Goal: Task Accomplishment & Management: Use online tool/utility

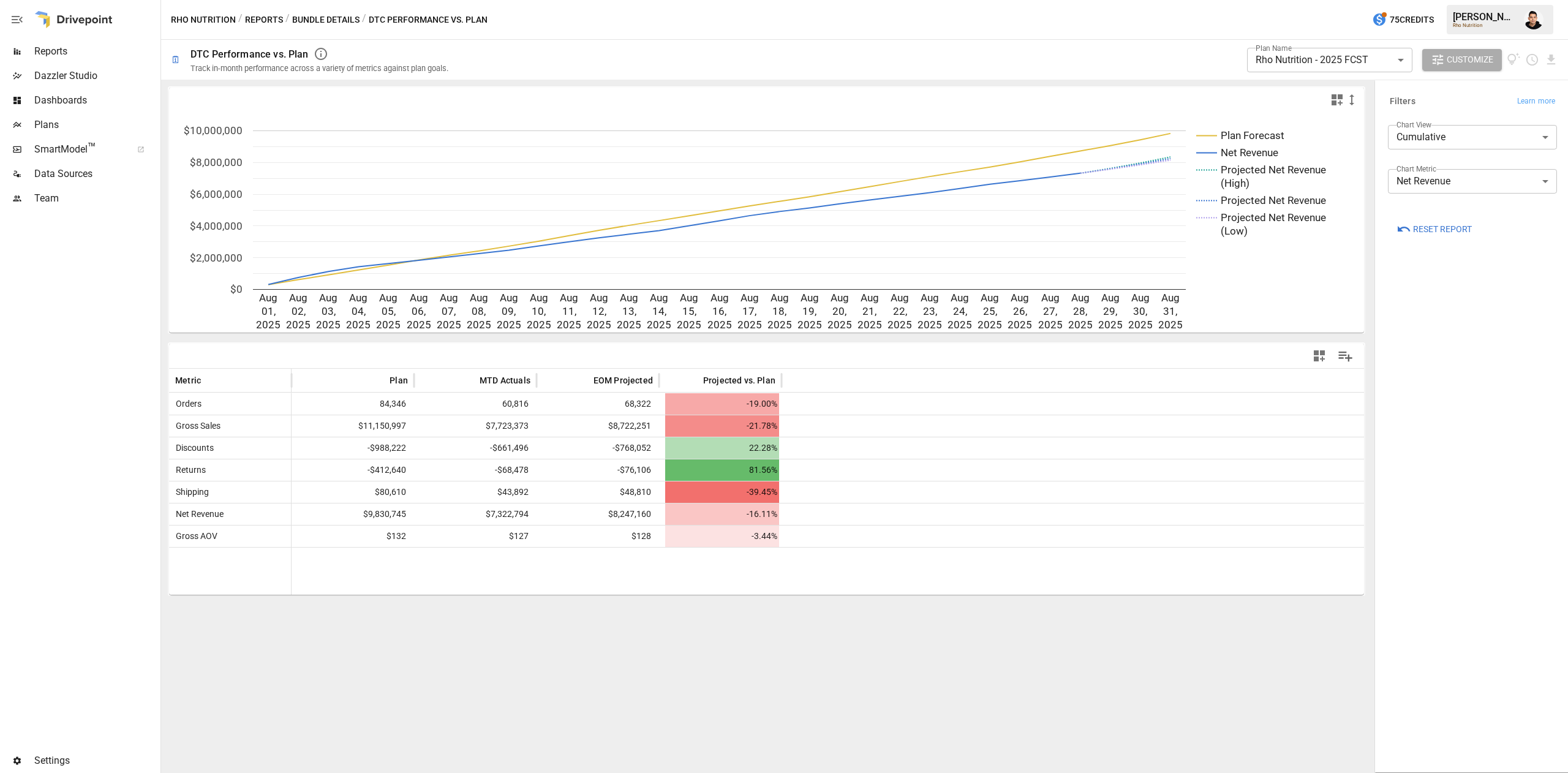
click at [276, 21] on button "Reports" at bounding box center [264, 20] width 38 height 15
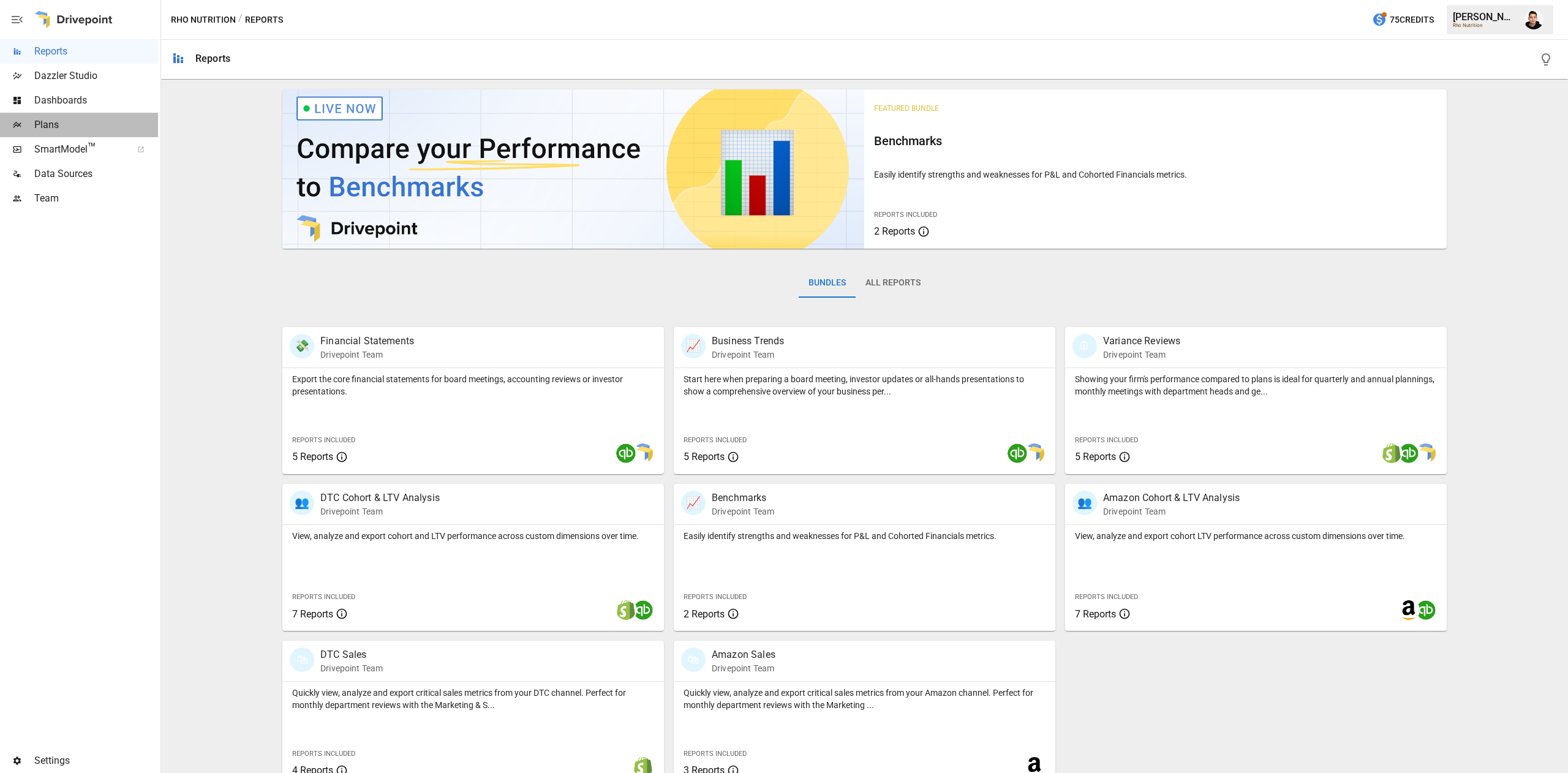
click at [40, 120] on span "Plans" at bounding box center [96, 125] width 124 height 15
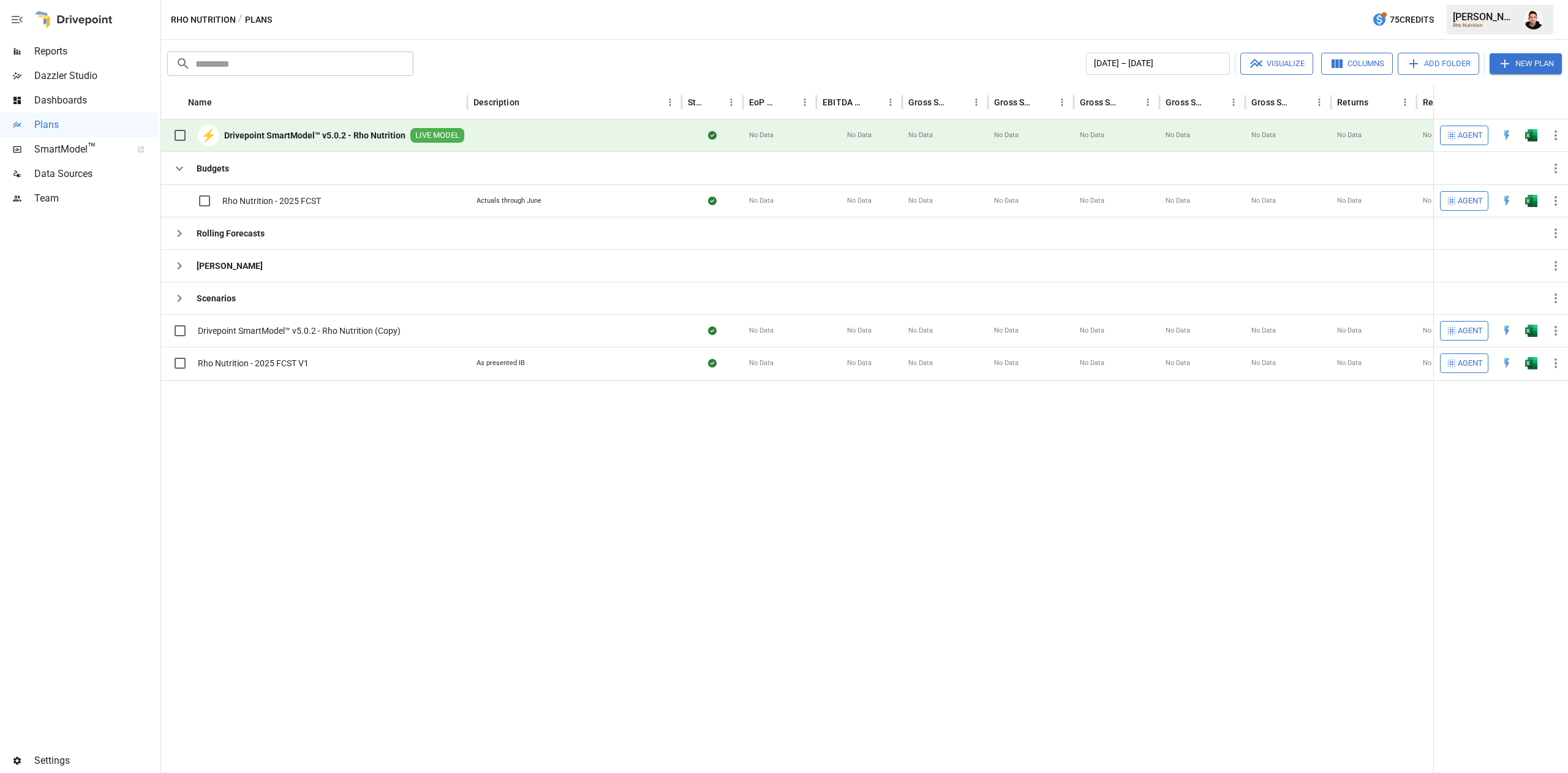
click at [95, 51] on span "Reports" at bounding box center [96, 51] width 124 height 15
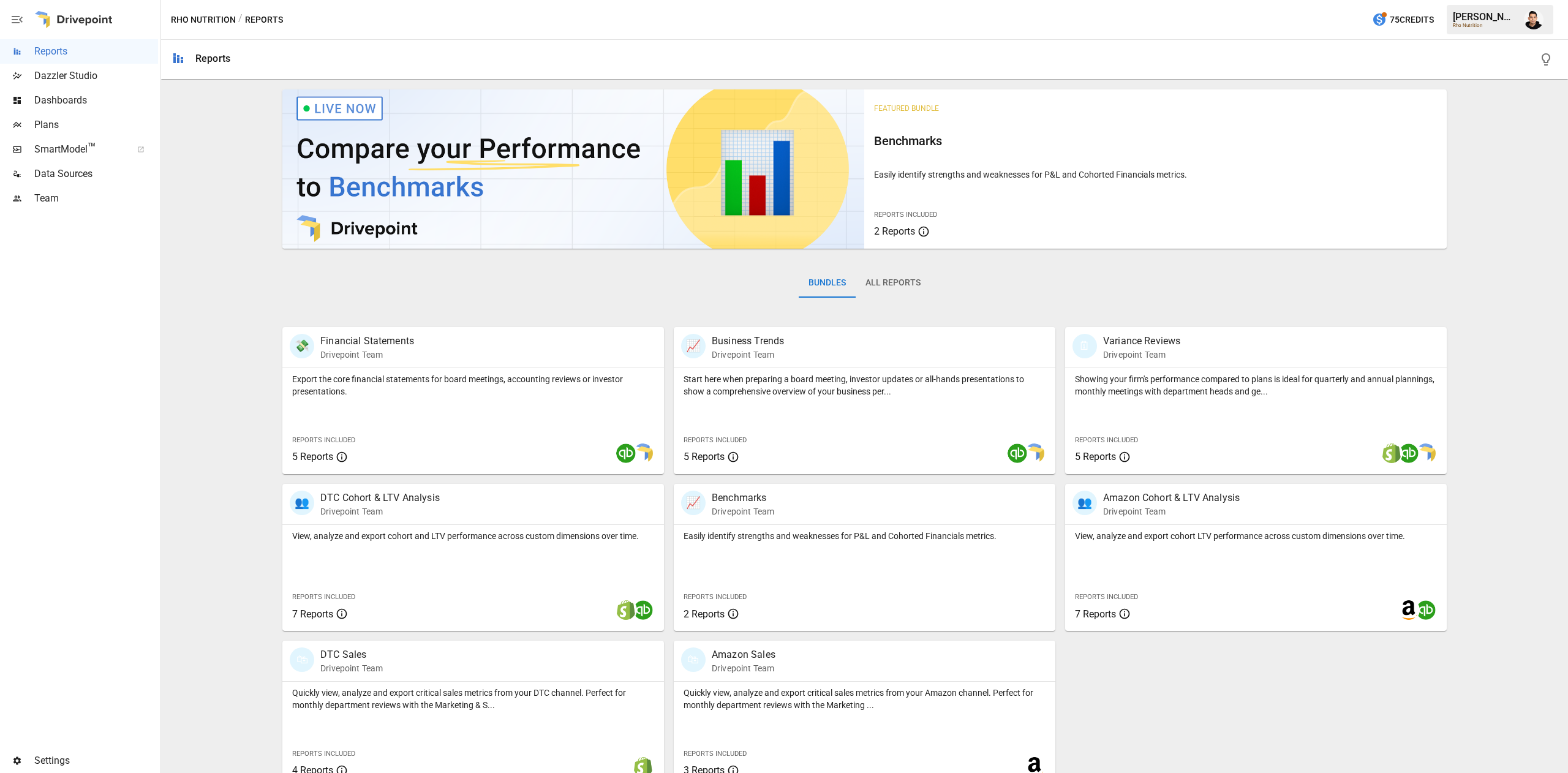
click at [874, 276] on button "All Reports" at bounding box center [893, 283] width 75 height 30
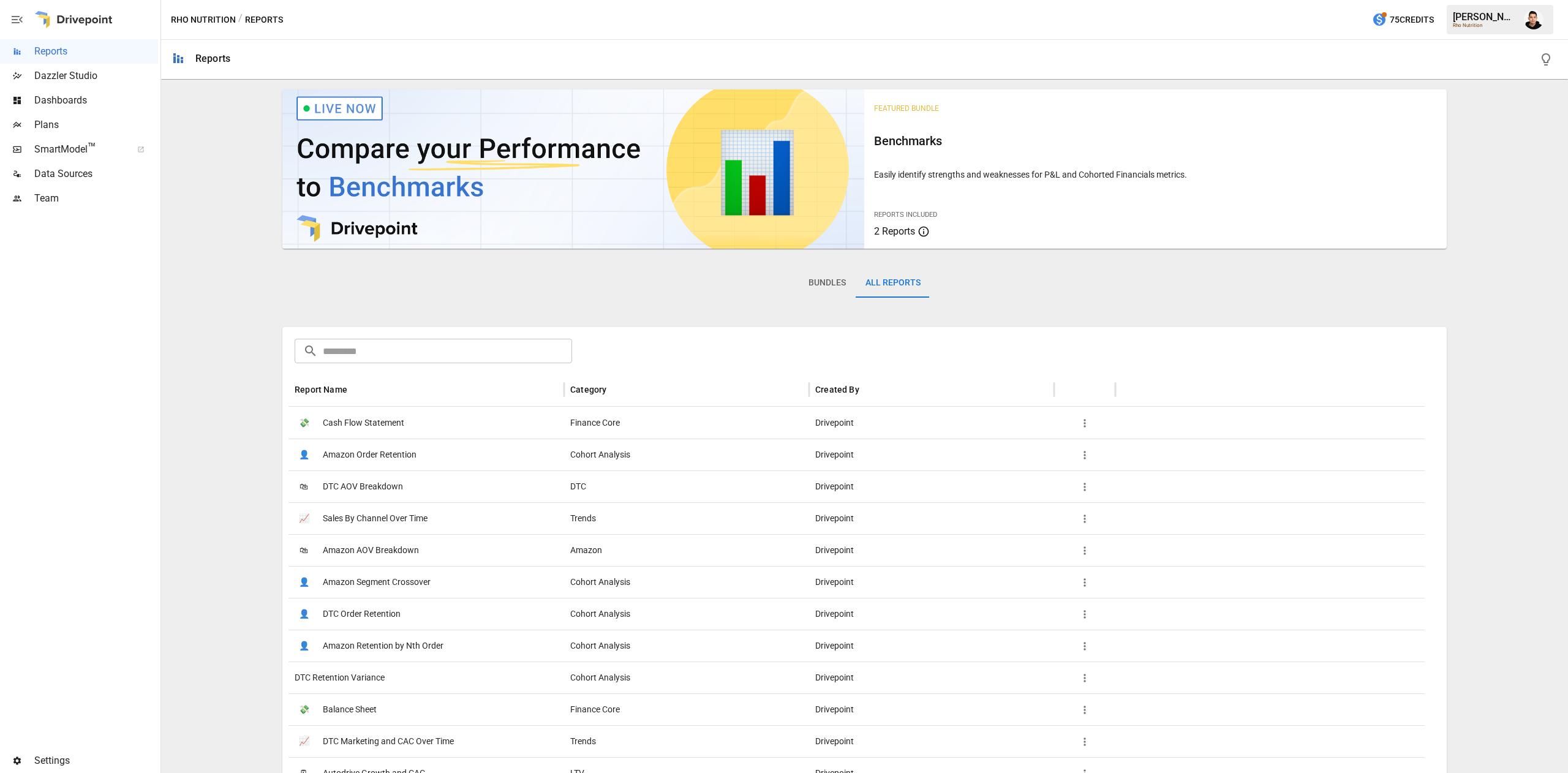
click at [811, 281] on button "Bundles" at bounding box center [827, 283] width 57 height 30
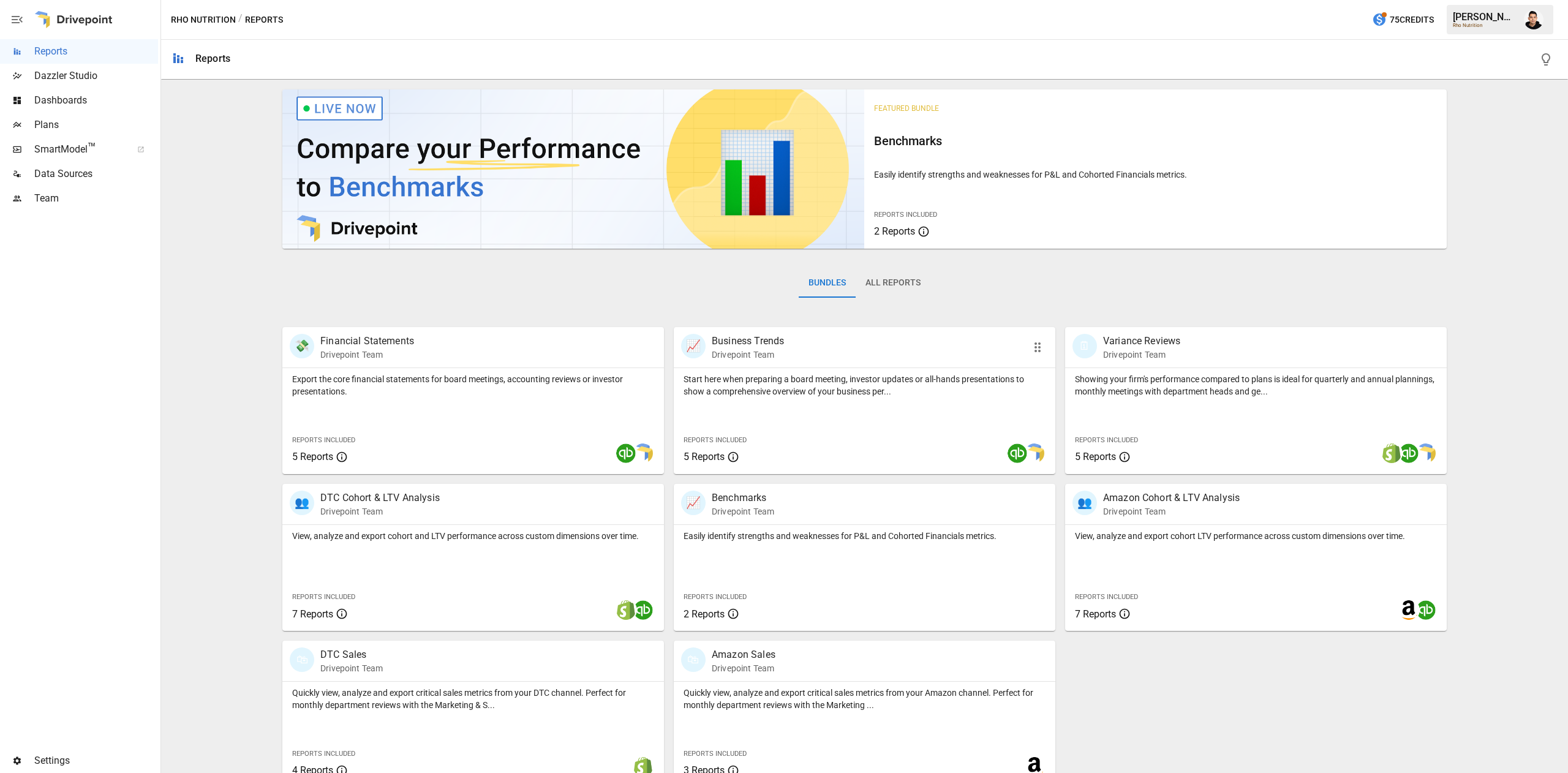
scroll to position [19, 0]
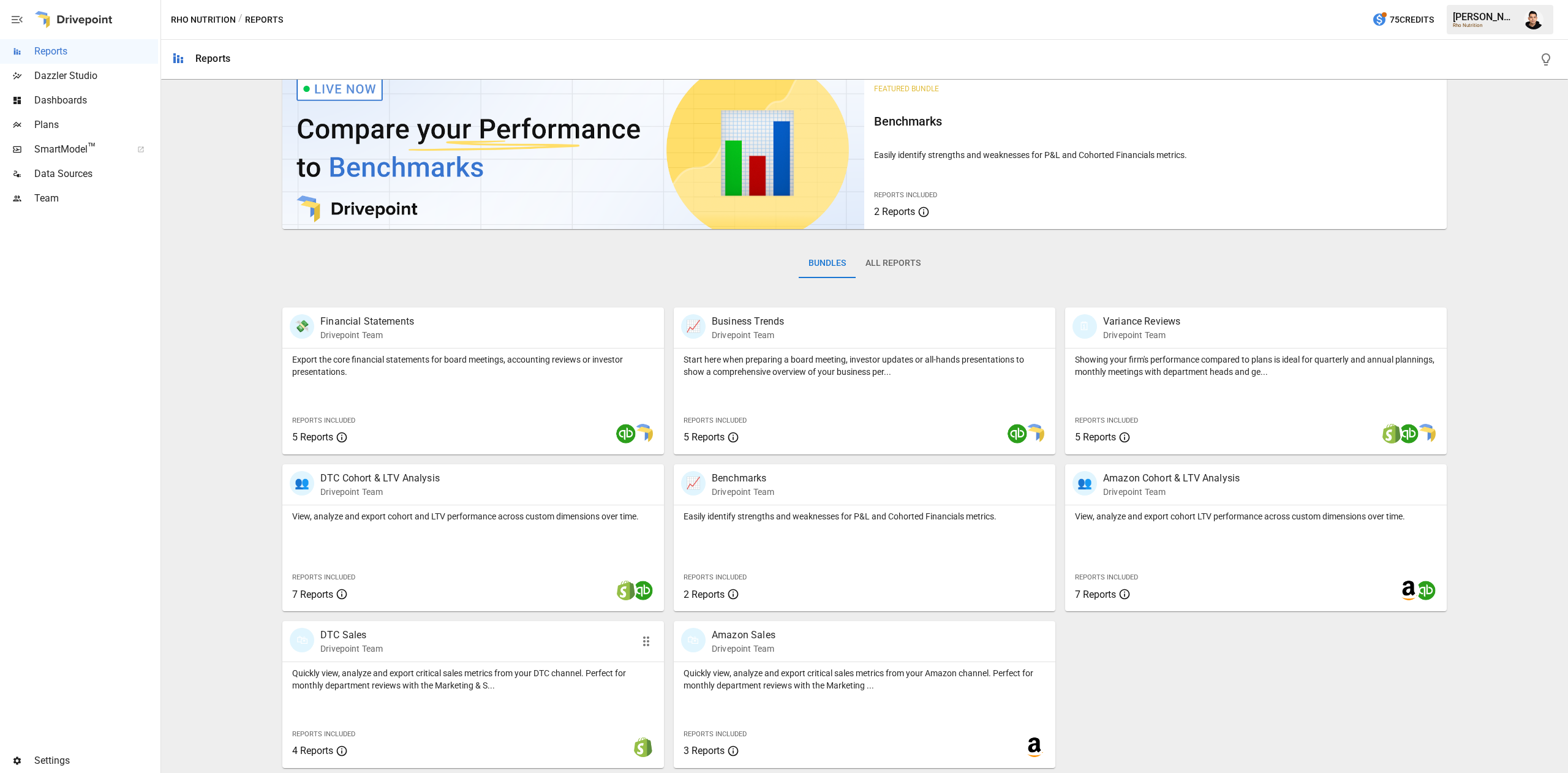
click at [643, 682] on p "Quickly view, analyze and export critical sales metrics from your DTC channel. …" at bounding box center [473, 679] width 362 height 24
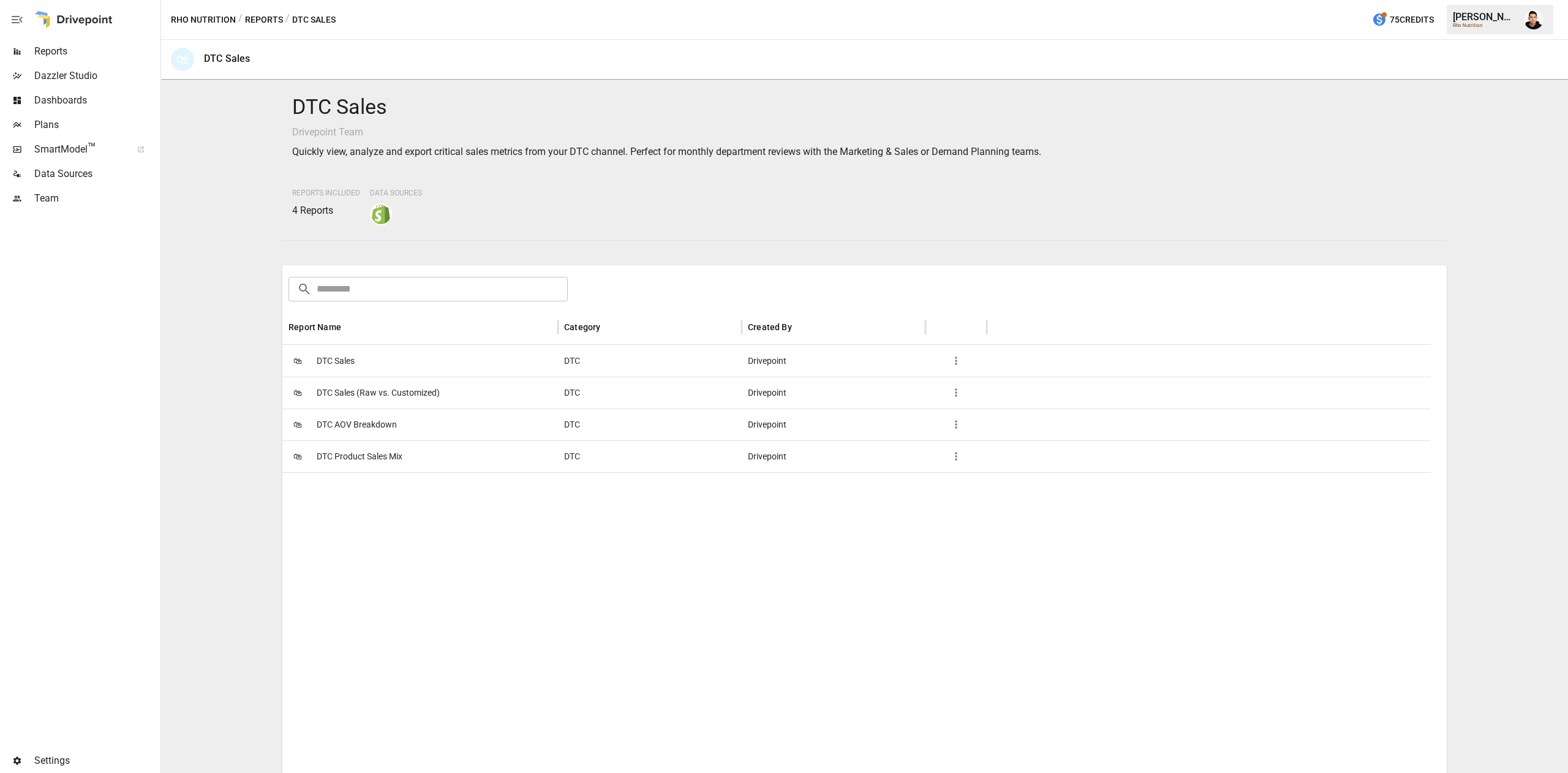
click at [399, 354] on div "🛍 DTC Sales" at bounding box center [420, 360] width 276 height 32
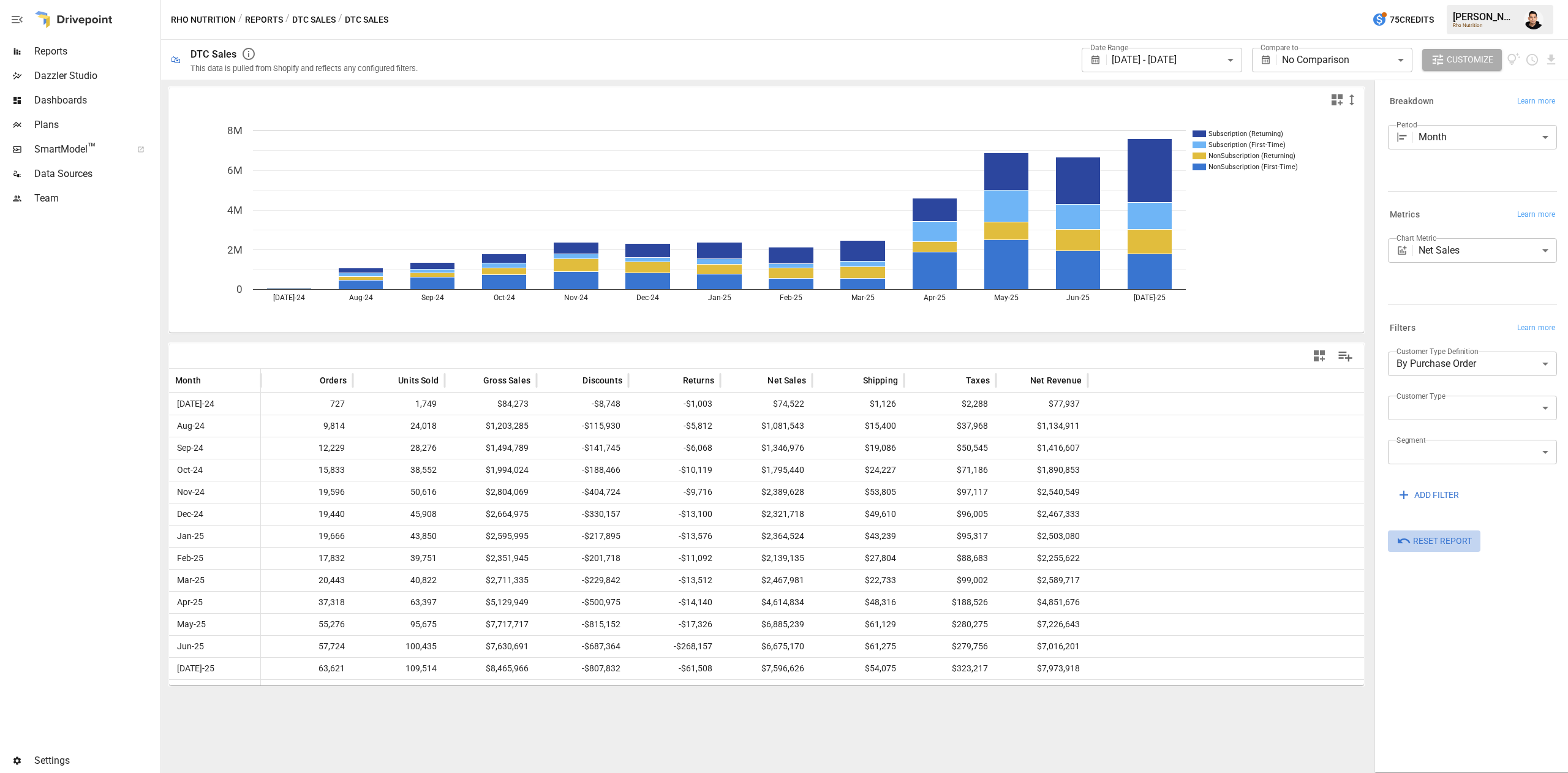
click at [1447, 536] on span "Reset Report" at bounding box center [1442, 541] width 59 height 15
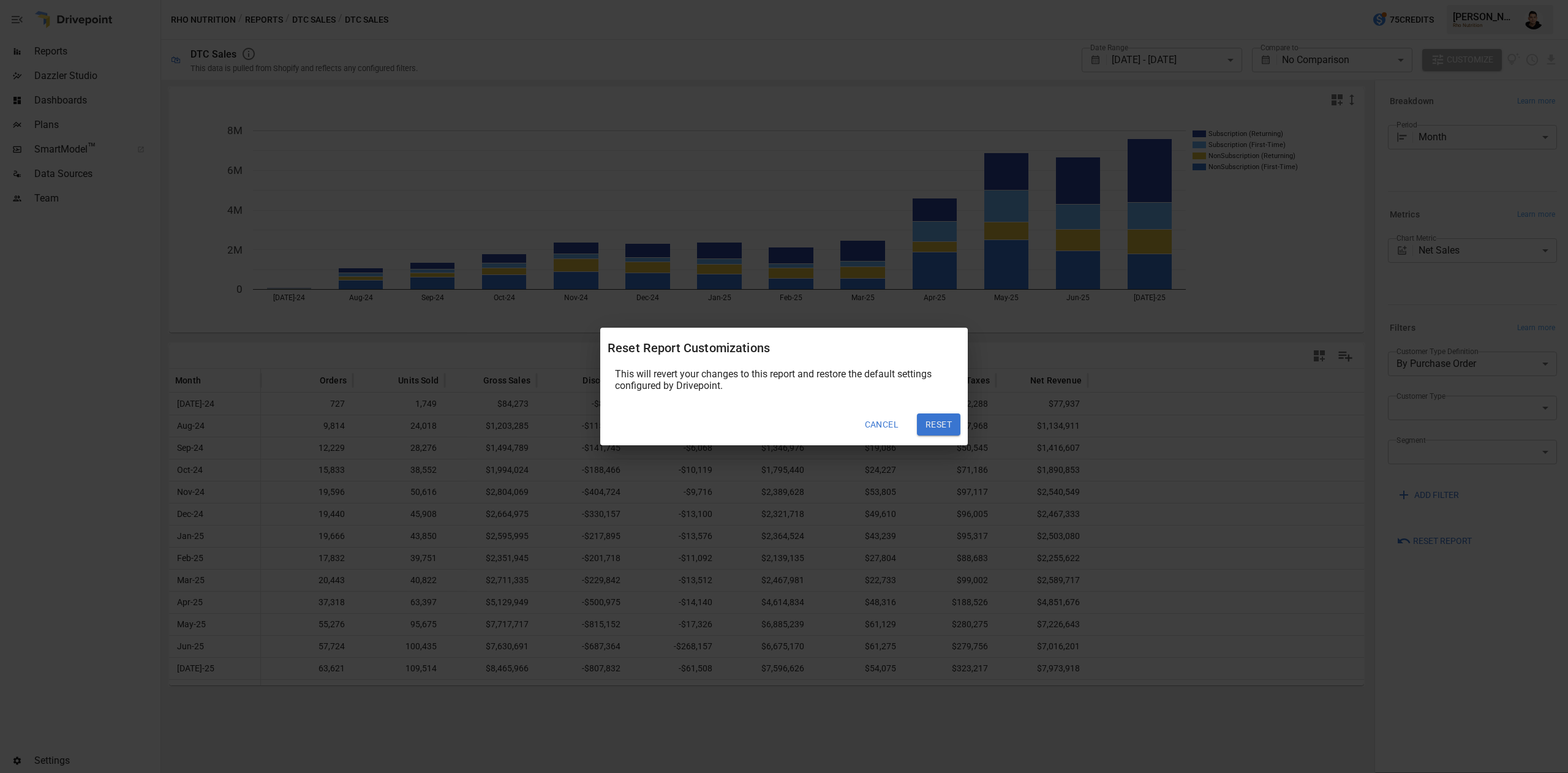
click at [936, 420] on button "Reset" at bounding box center [939, 424] width 44 height 22
